Goal: Transaction & Acquisition: Purchase product/service

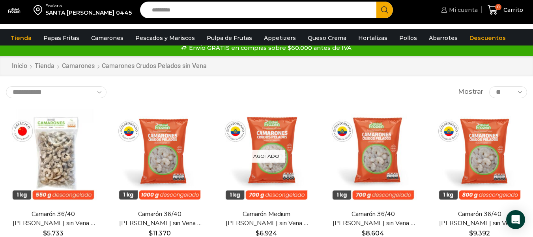
click at [472, 11] on span "Mi cuenta" at bounding box center [462, 10] width 31 height 8
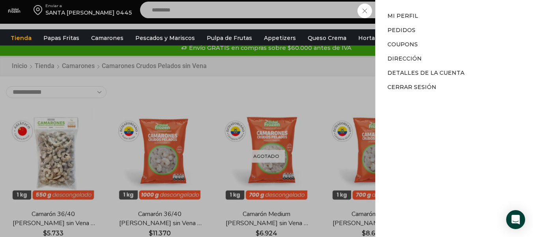
click at [439, 13] on div "Mi cuenta Mi cuenta Mi perfil Pedidos Descargas Coupons Dirección Detalles de l…" at bounding box center [458, 10] width 39 height 16
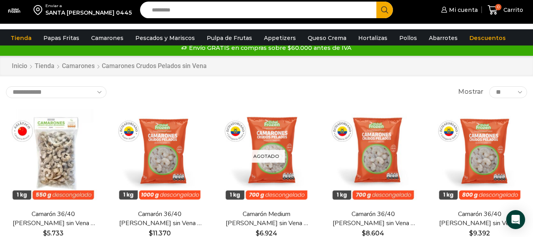
click at [120, 13] on div "SANTA ISABEL 0445" at bounding box center [88, 13] width 86 height 8
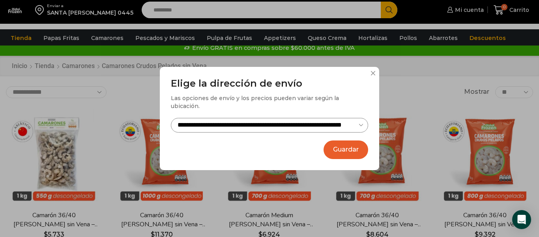
click at [289, 120] on select "**********" at bounding box center [269, 125] width 197 height 15
select select "**********"
click at [171, 118] on select "**********" at bounding box center [269, 125] width 197 height 15
click at [334, 147] on button "Guardar" at bounding box center [346, 149] width 45 height 19
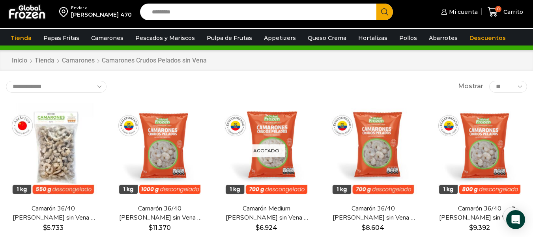
scroll to position [30, 0]
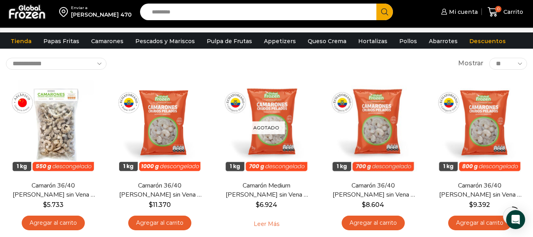
scroll to position [45, 0]
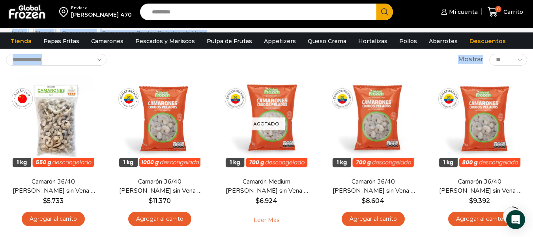
drag, startPoint x: 531, startPoint y: 40, endPoint x: 533, endPoint y: 48, distance: 8.7
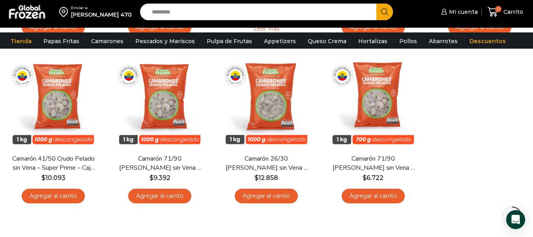
scroll to position [240, 0]
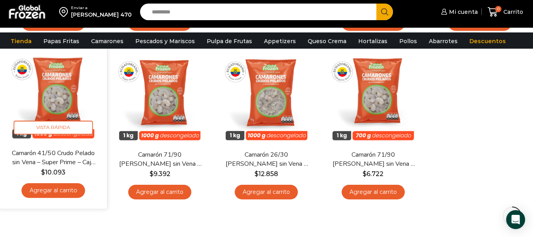
click at [69, 192] on link "Agregar al carrito" at bounding box center [54, 190] width 64 height 15
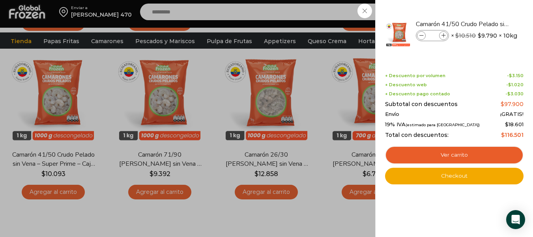
click at [486, 11] on div "1 Carrito 1 1 Shopping Cart *" at bounding box center [505, 12] width 39 height 19
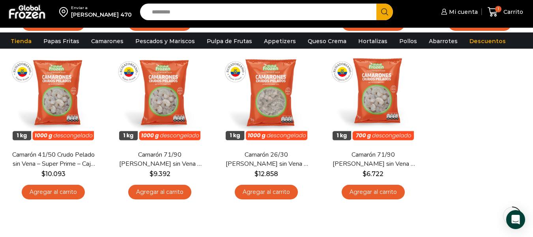
click at [349, 15] on input "Search input" at bounding box center [260, 12] width 225 height 17
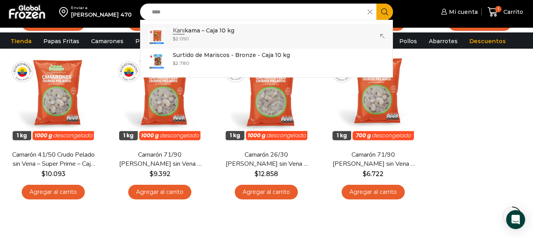
type input "****"
click at [284, 12] on input "****" at bounding box center [256, 12] width 216 height 17
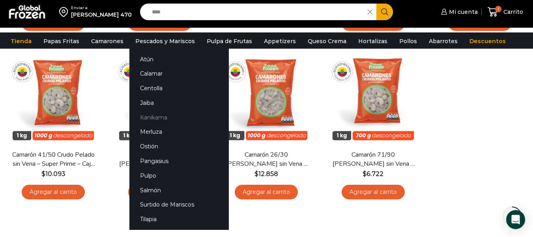
click at [152, 118] on link "Kanikama" at bounding box center [180, 117] width 100 height 15
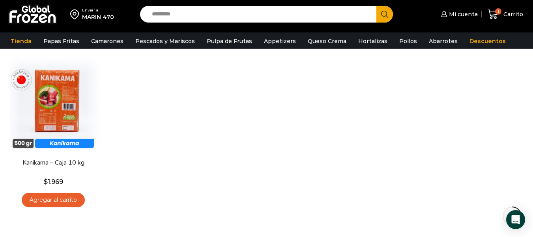
scroll to position [68, 0]
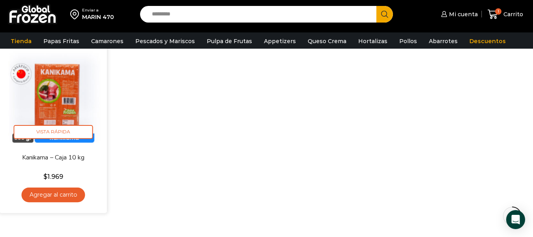
click at [76, 195] on link "Agregar al carrito" at bounding box center [54, 194] width 64 height 15
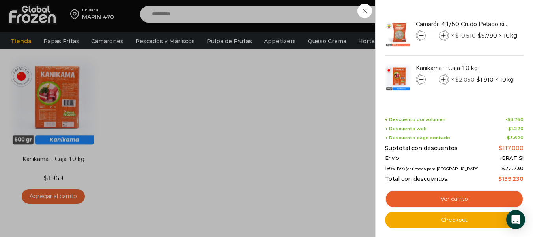
click at [486, 10] on div "2 Carrito 2 2 Shopping Cart *" at bounding box center [505, 14] width 39 height 19
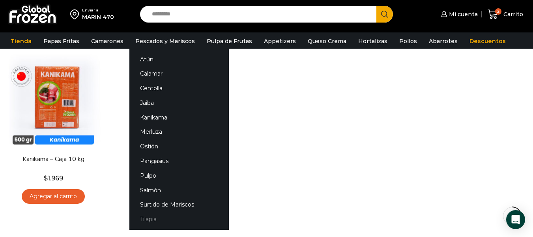
click at [146, 216] on link "Tilapia" at bounding box center [180, 219] width 100 height 15
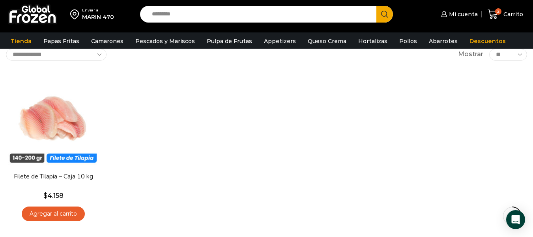
scroll to position [66, 0]
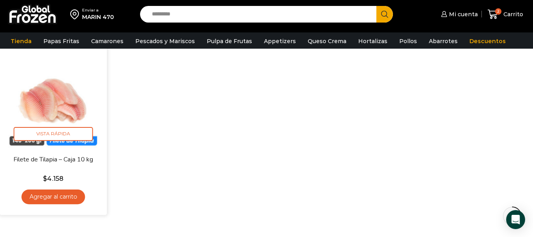
click at [73, 201] on link "Agregar al carrito" at bounding box center [54, 196] width 64 height 15
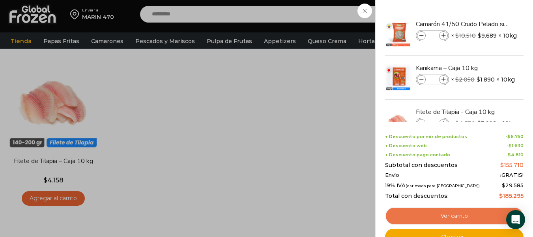
click at [455, 214] on link "Ver carrito" at bounding box center [454, 216] width 139 height 18
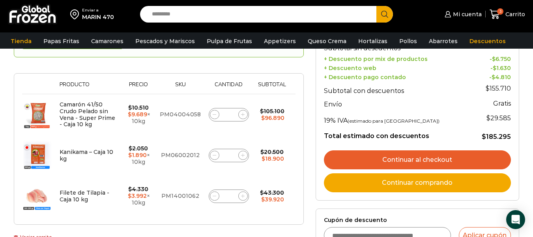
drag, startPoint x: 537, startPoint y: 67, endPoint x: 534, endPoint y: 108, distance: 41.2
click at [533, 108] on html "WordPress WooCommerce Themes Enviar a MARIN 470 Search input Search Mi cuenta" at bounding box center [266, 225] width 533 height 683
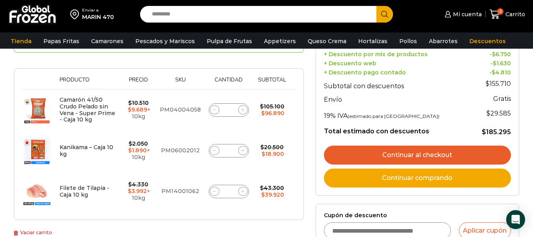
click at [244, 150] on icon at bounding box center [243, 150] width 4 height 4
type input "*"
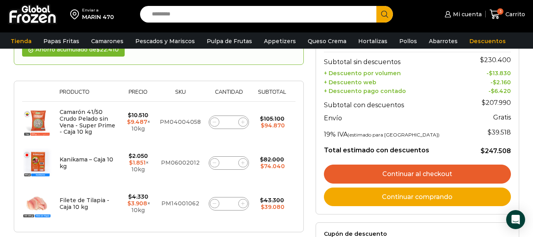
scroll to position [133, 0]
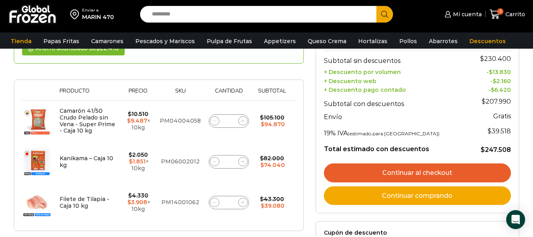
click at [243, 161] on icon at bounding box center [243, 162] width 4 height 4
type input "*"
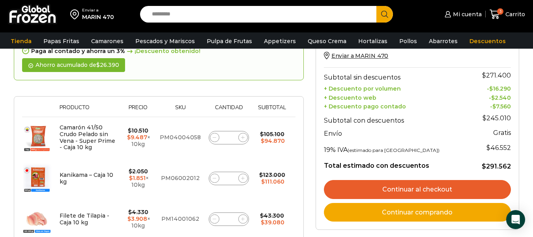
scroll to position [119, 0]
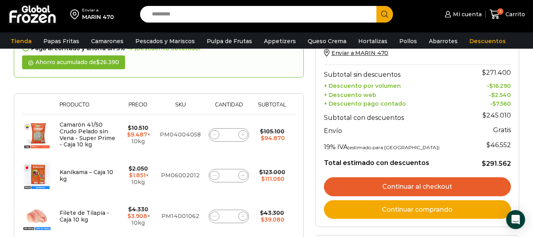
click at [244, 137] on span at bounding box center [242, 134] width 9 height 9
type input "*"
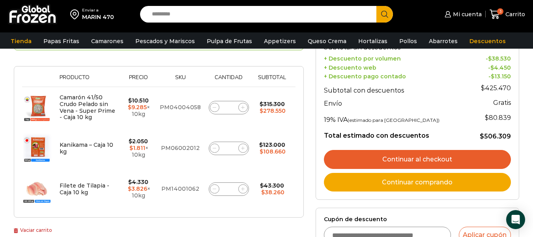
scroll to position [148, 0]
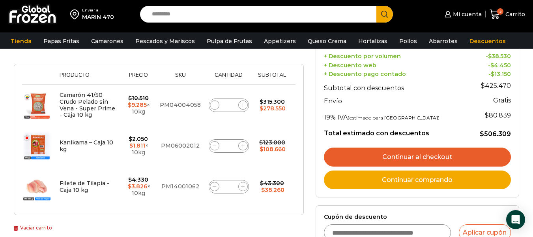
click at [244, 103] on icon at bounding box center [243, 105] width 4 height 4
type input "*"
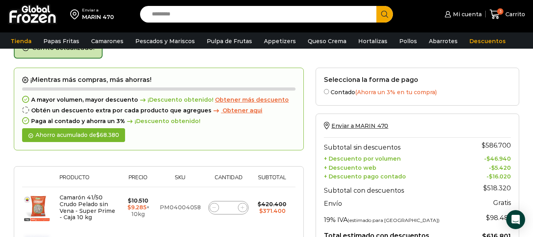
scroll to position [45, 0]
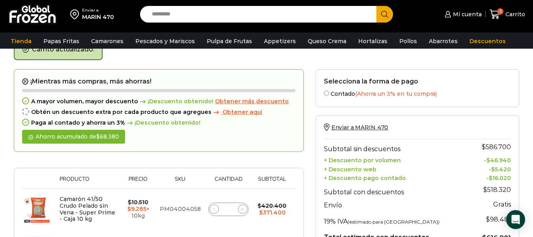
click at [241, 208] on icon at bounding box center [243, 209] width 4 height 4
type input "*"
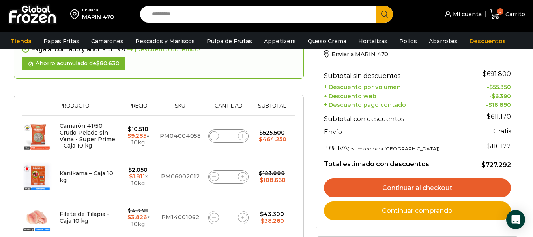
scroll to position [120, 0]
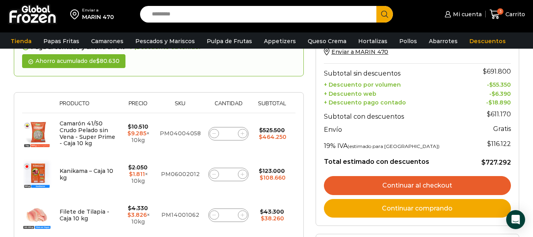
click at [244, 132] on icon at bounding box center [243, 133] width 4 height 4
type input "*"
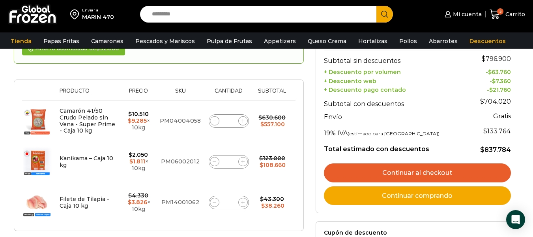
scroll to position [140, 0]
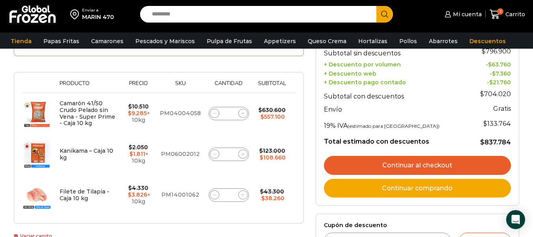
click at [214, 153] on icon at bounding box center [215, 154] width 4 height 4
type input "*"
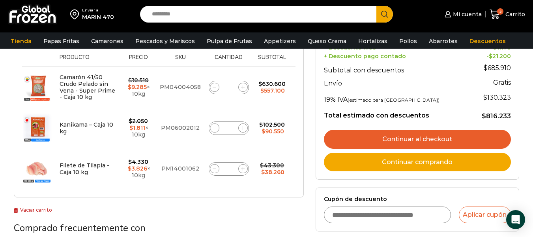
scroll to position [169, 0]
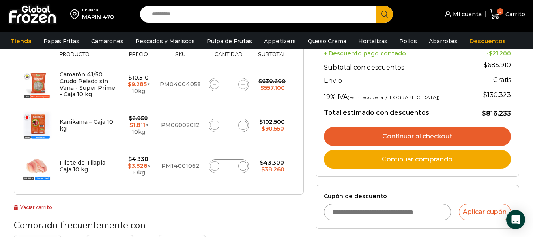
click at [215, 85] on icon at bounding box center [215, 85] width 4 height 4
type input "*"
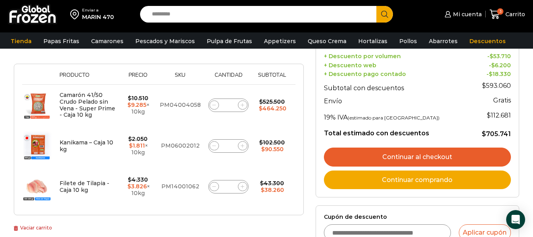
scroll to position [152, 0]
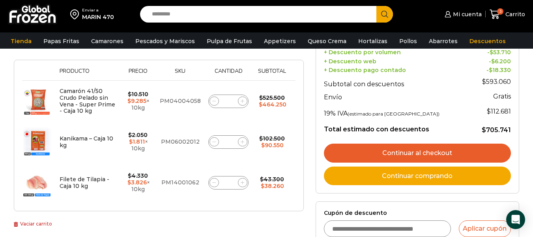
click at [422, 152] on link "Continuar al checkout" at bounding box center [417, 152] width 187 height 19
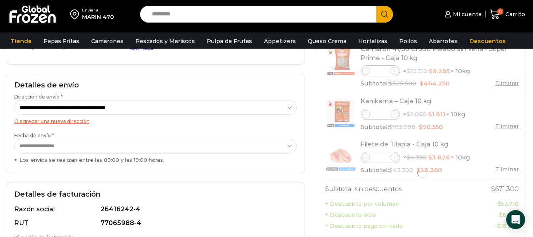
select select "*"
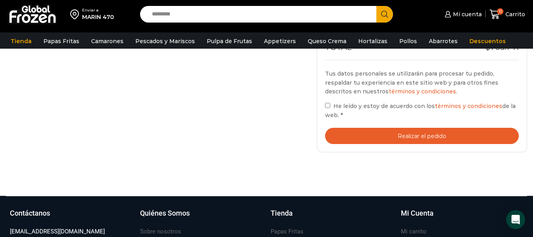
scroll to position [346, 0]
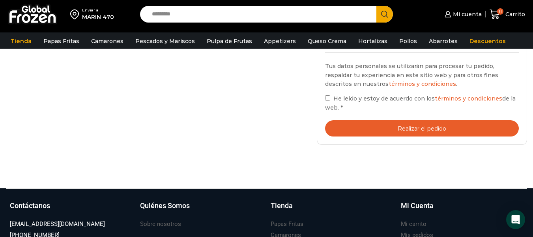
click at [478, 127] on button "Realizar el pedido" at bounding box center [422, 128] width 194 height 16
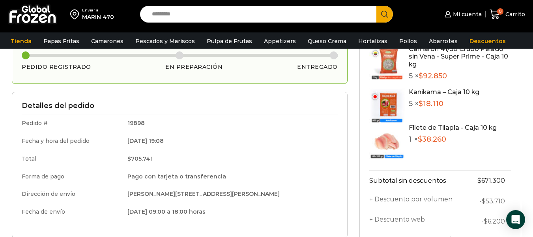
scroll to position [66, 0]
